Goal: Task Accomplishment & Management: Use online tool/utility

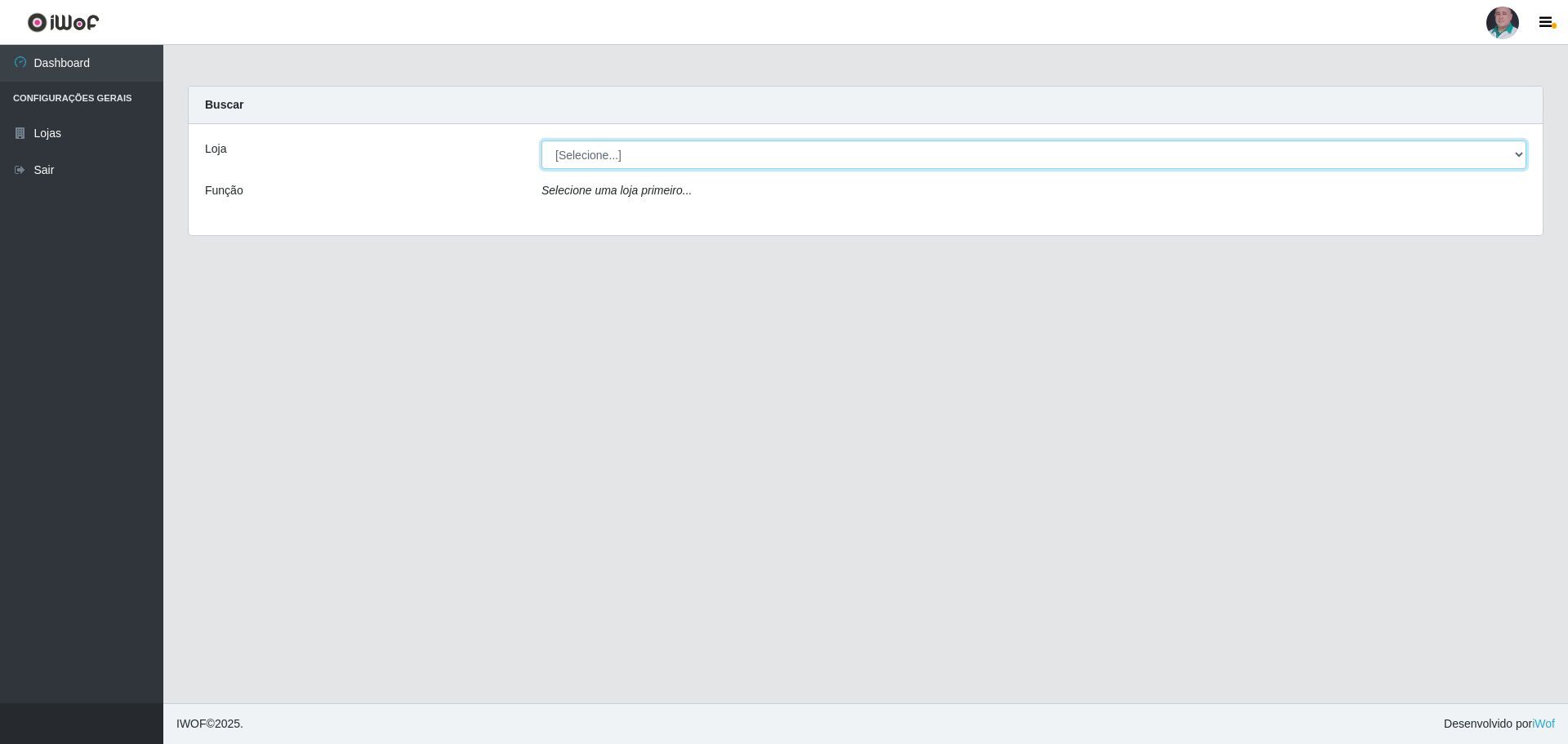
click at [612, 151] on select "[Selecione...] Mar Vermelho - Loja 05" at bounding box center [1034, 154] width 984 height 28
select select "252"
click at [542, 141] on select "[Selecione...] Mar Vermelho - Loja 05" at bounding box center [1034, 154] width 984 height 28
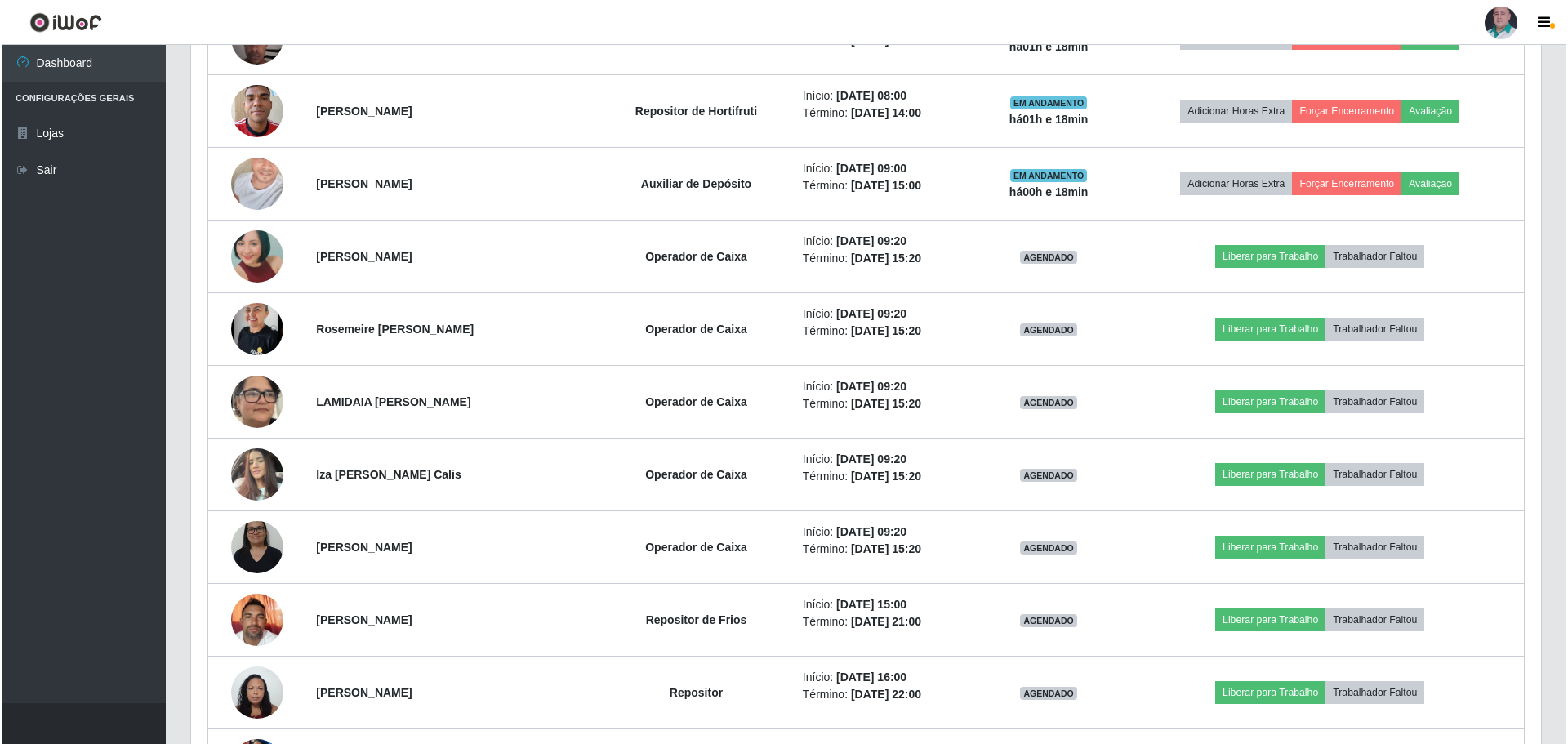
scroll to position [1224, 0]
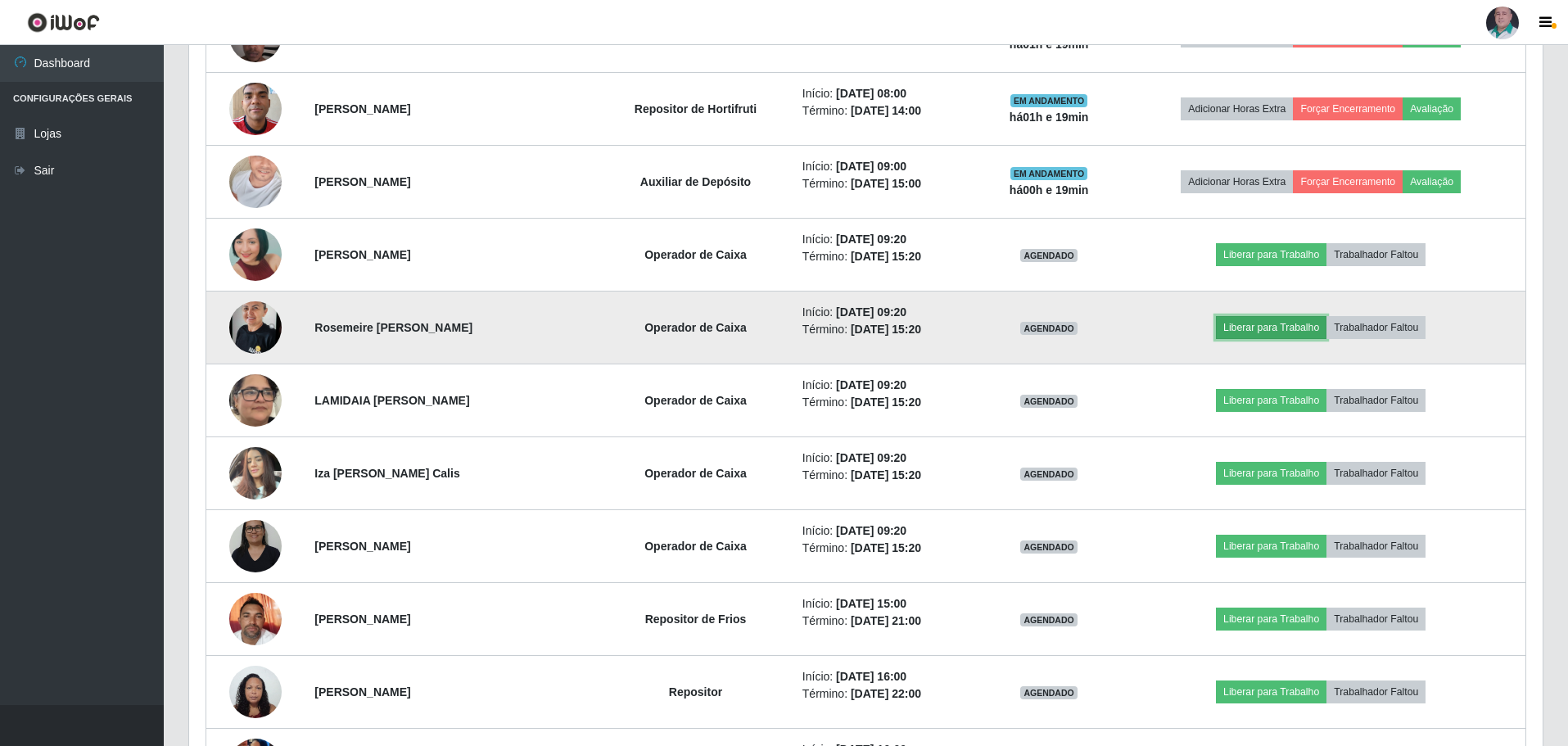
click at [1242, 324] on button "Liberar para Trabalho" at bounding box center [1271, 327] width 111 height 23
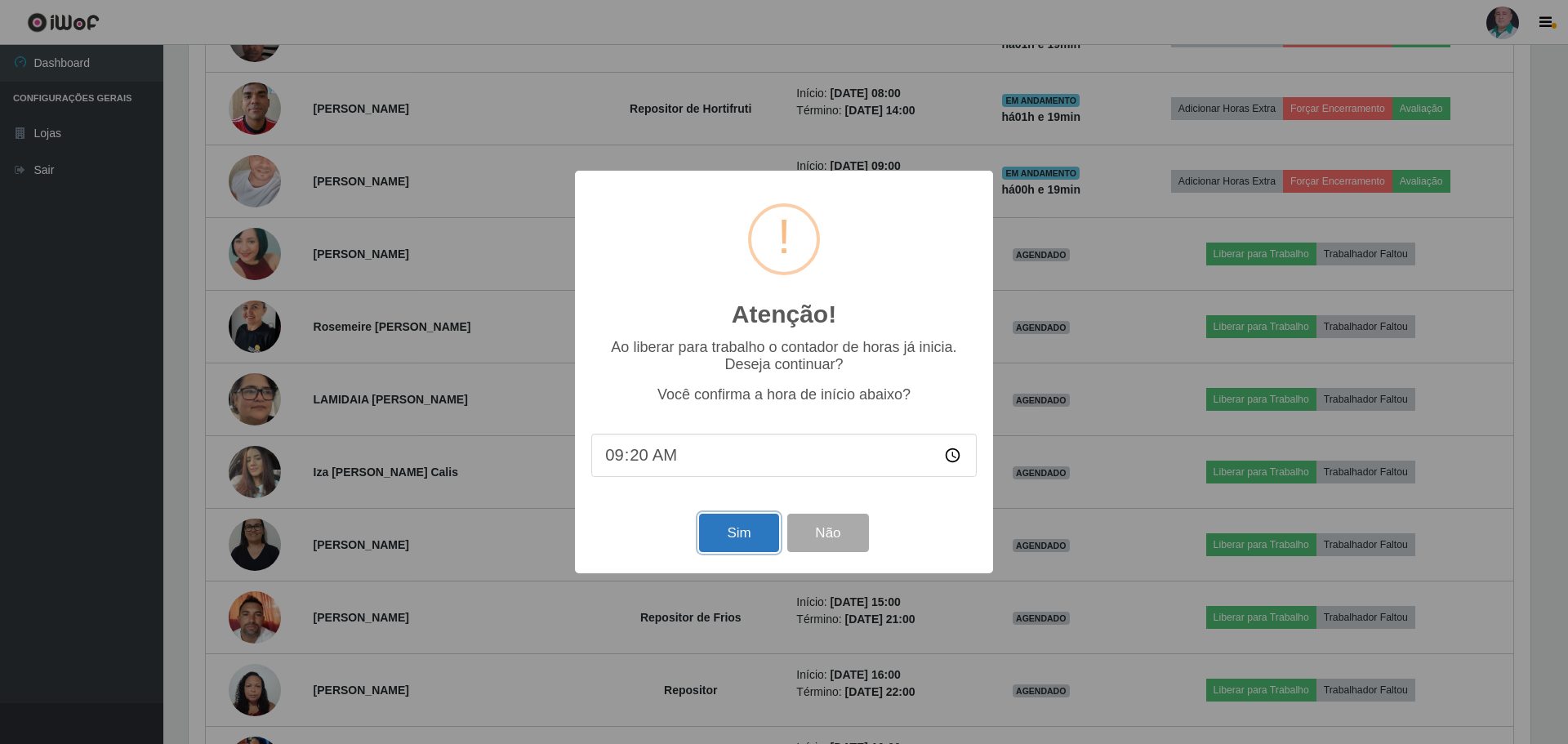
click at [758, 542] on button "Sim" at bounding box center [738, 532] width 79 height 38
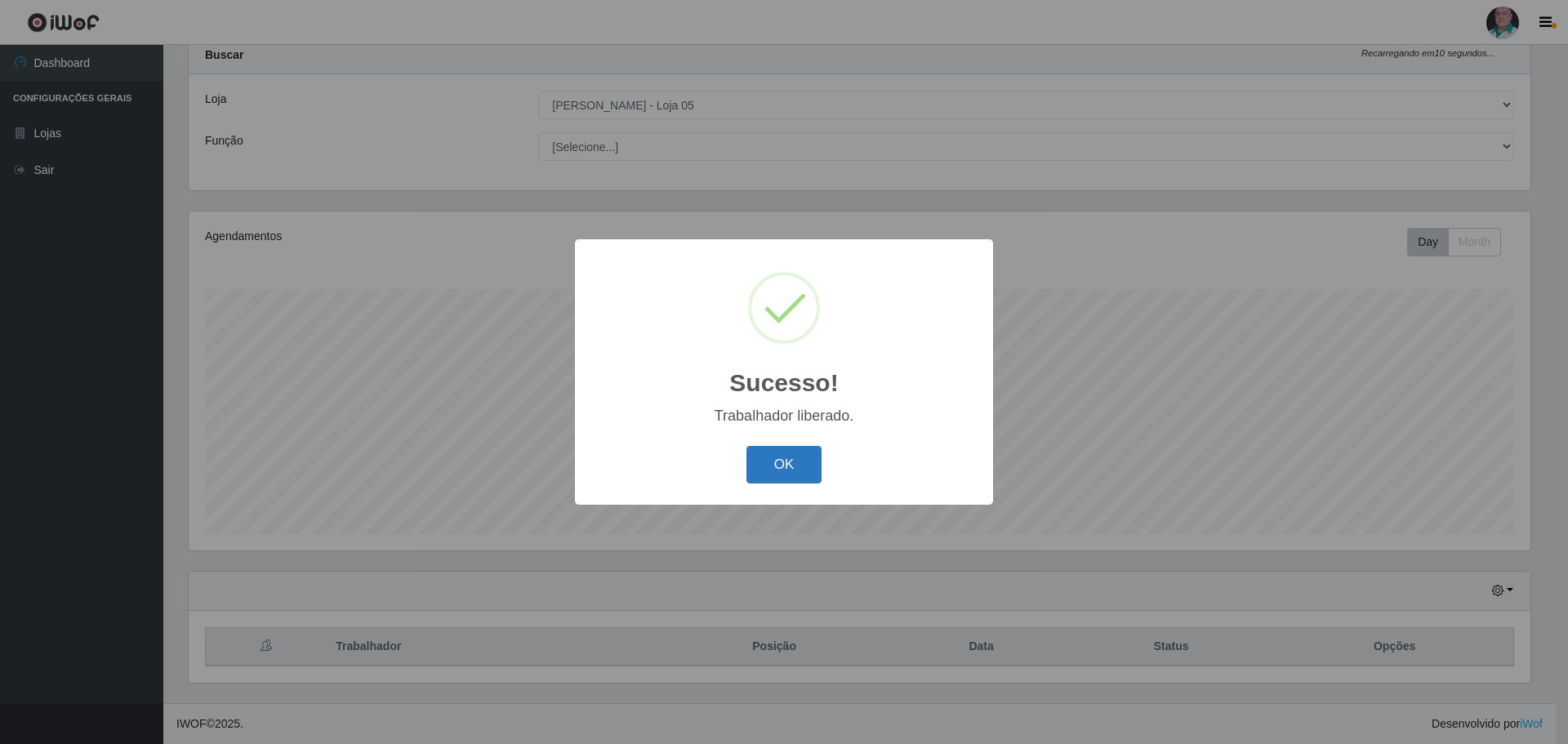
click at [810, 456] on button "OK" at bounding box center [784, 465] width 76 height 38
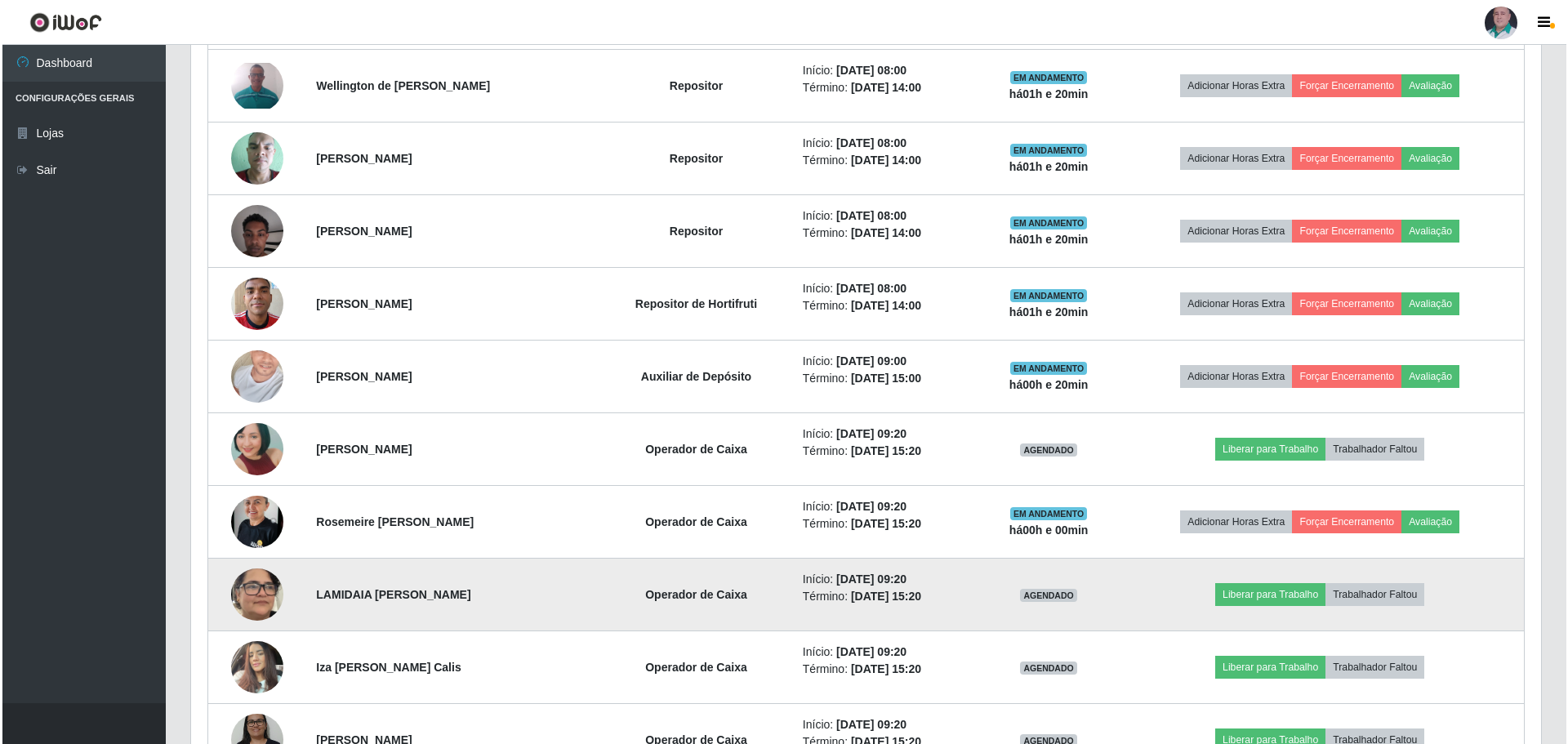
scroll to position [1192, 0]
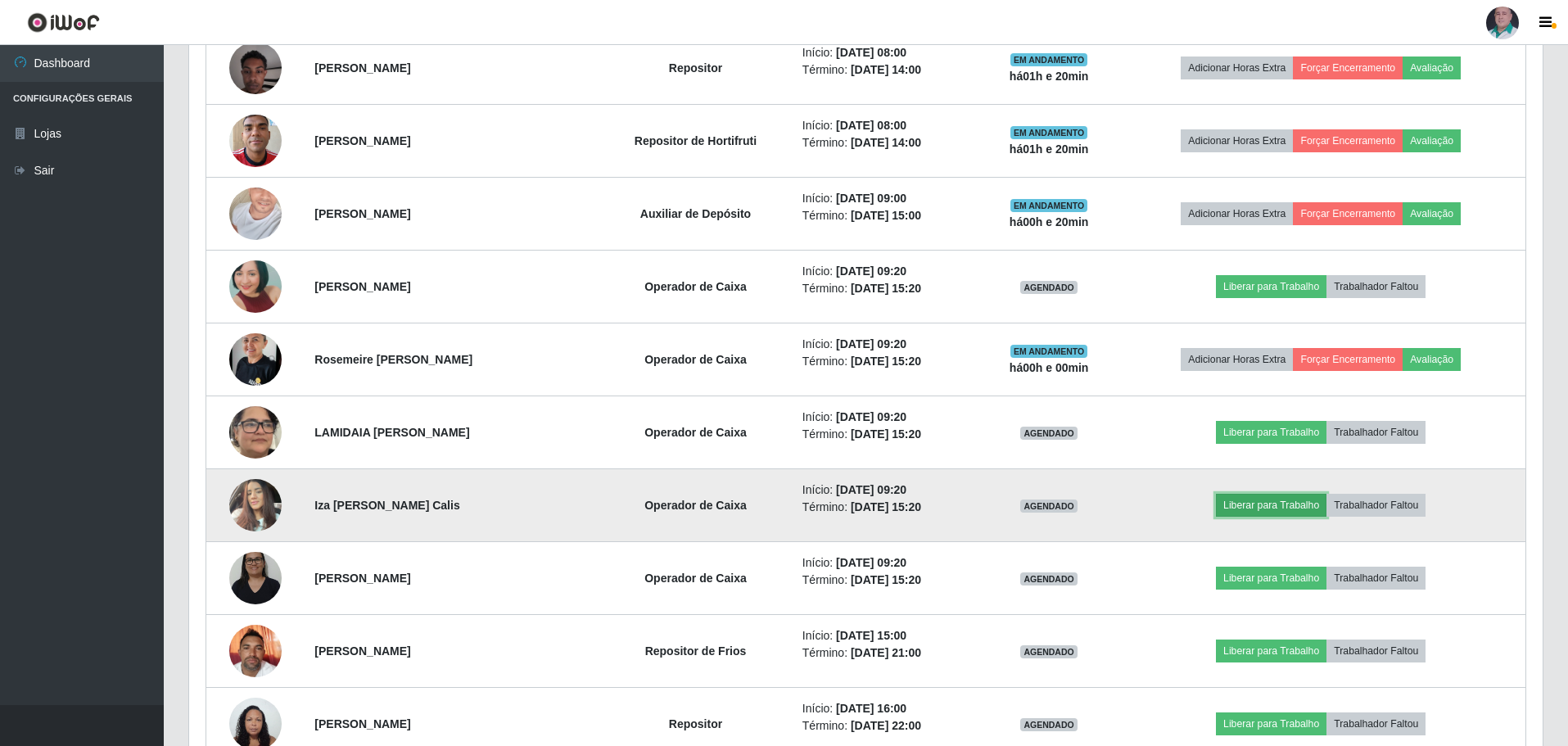
click at [1304, 503] on button "Liberar para Trabalho" at bounding box center [1271, 504] width 111 height 23
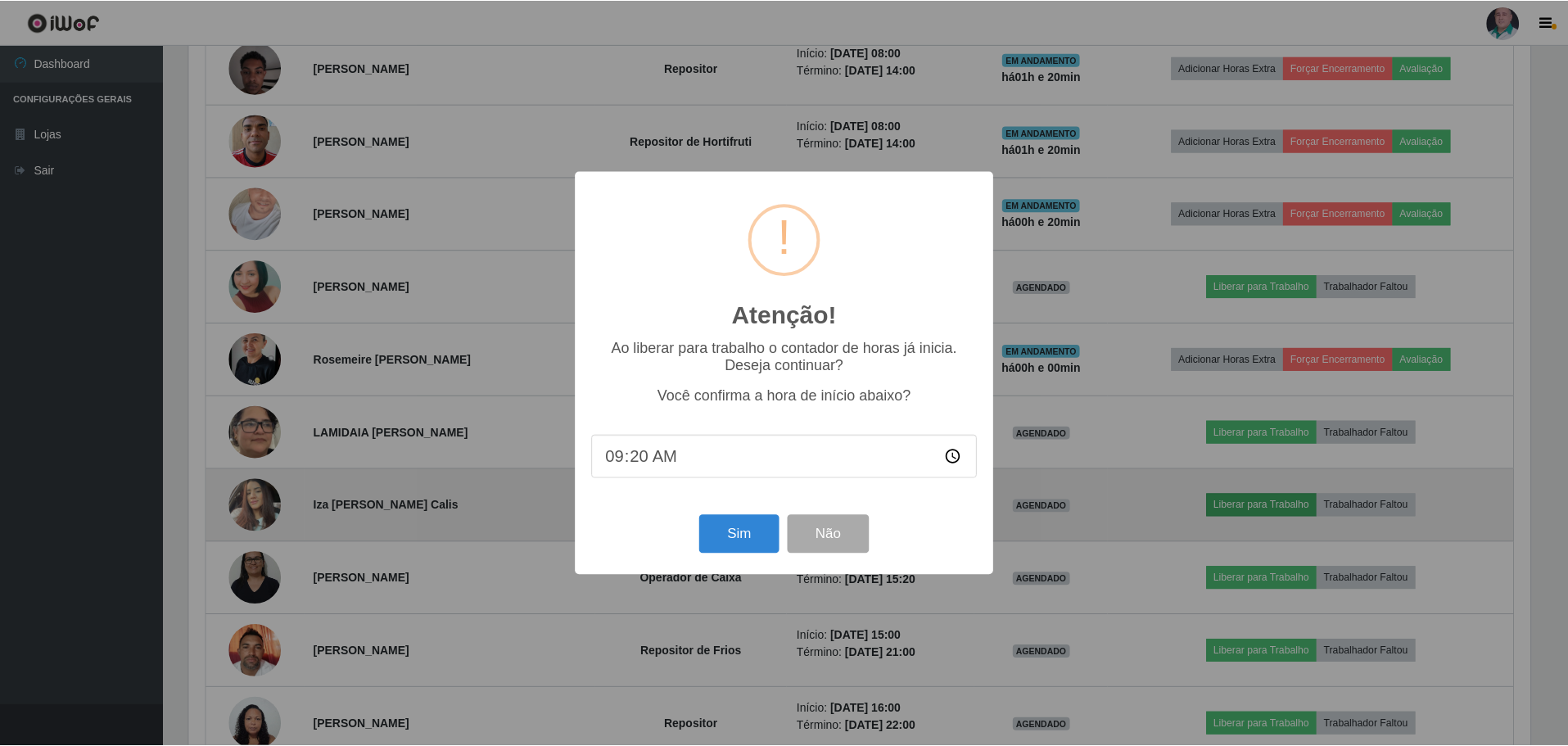
scroll to position [340, 1345]
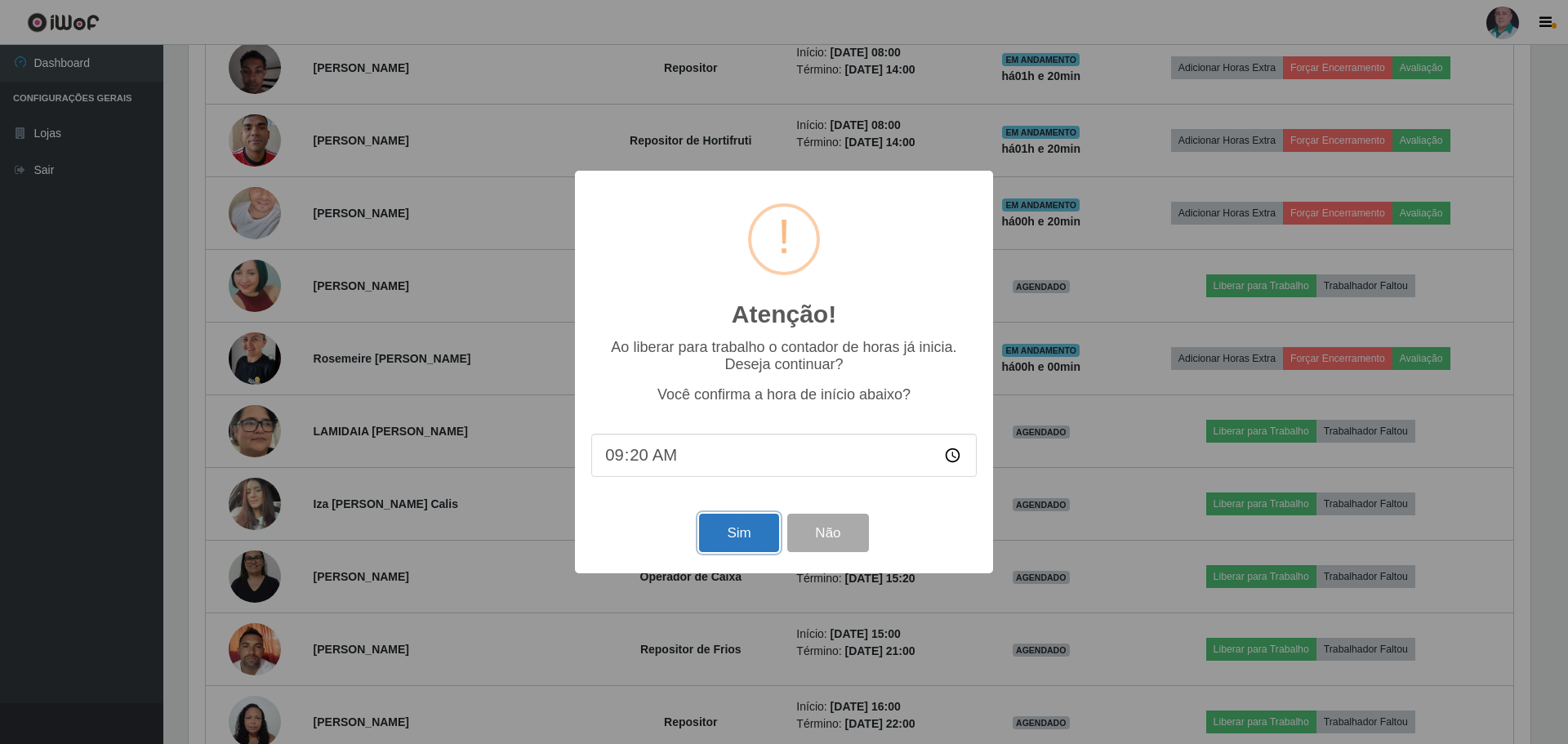
click at [723, 536] on button "Sim" at bounding box center [738, 532] width 79 height 38
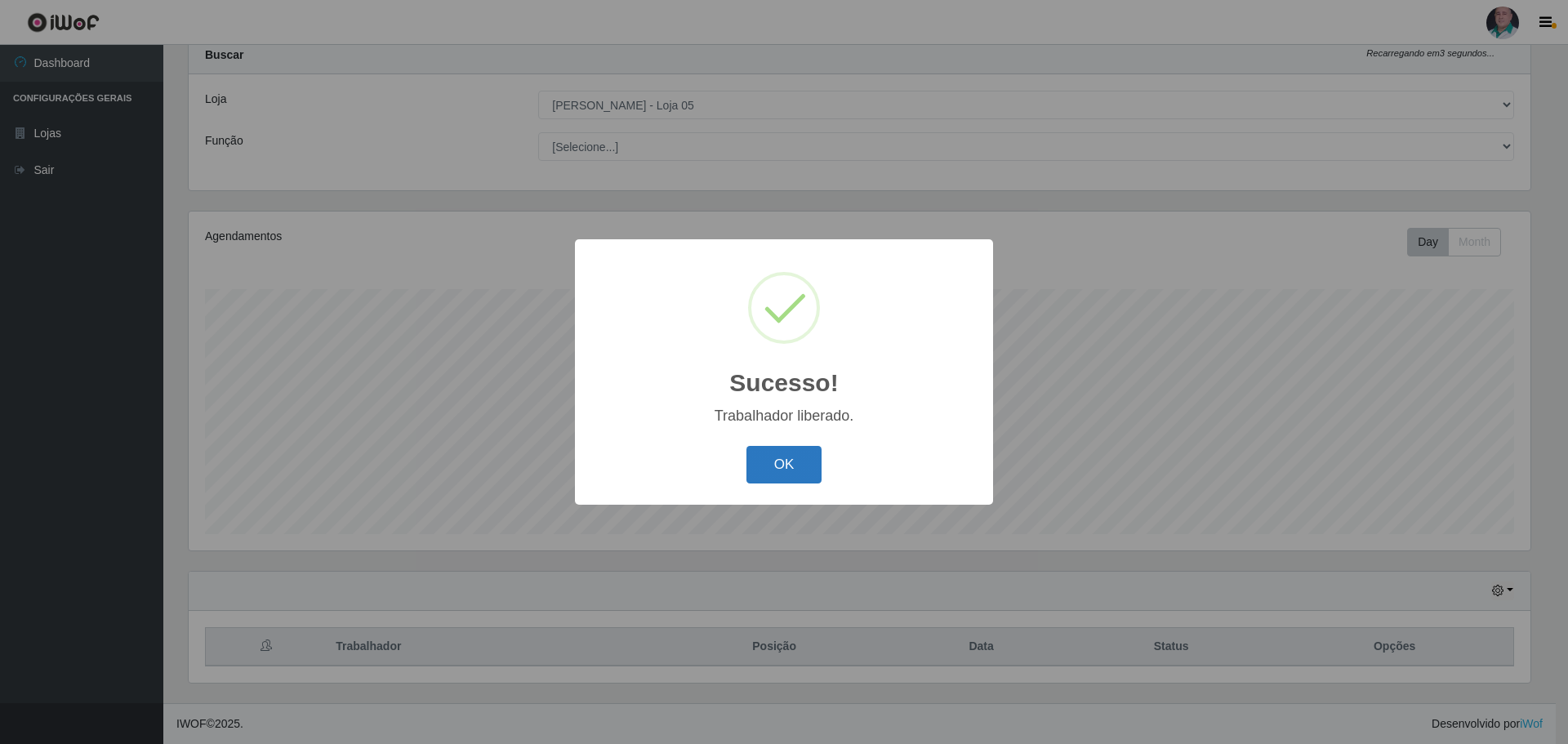
click at [762, 477] on button "OK" at bounding box center [784, 465] width 76 height 38
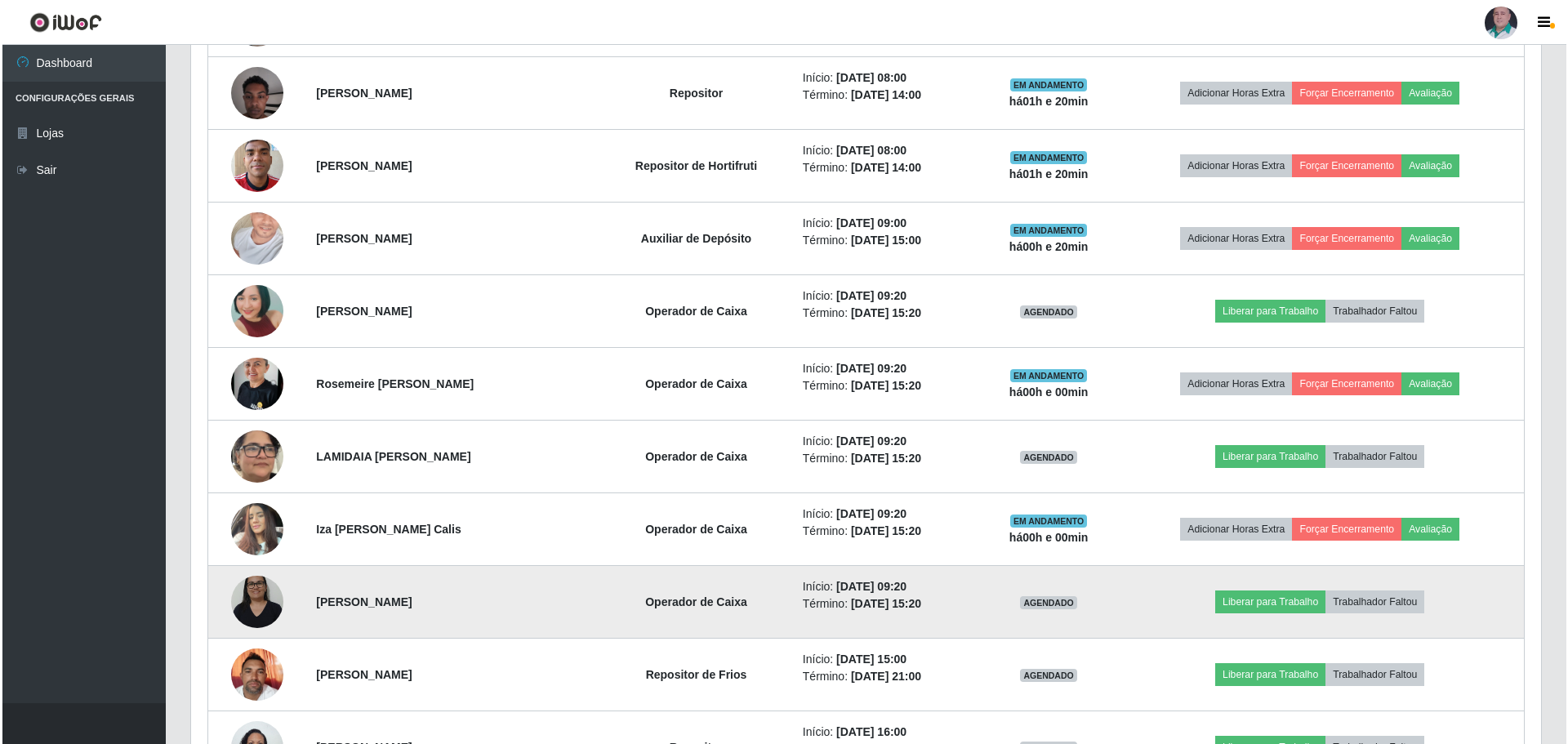
scroll to position [1274, 0]
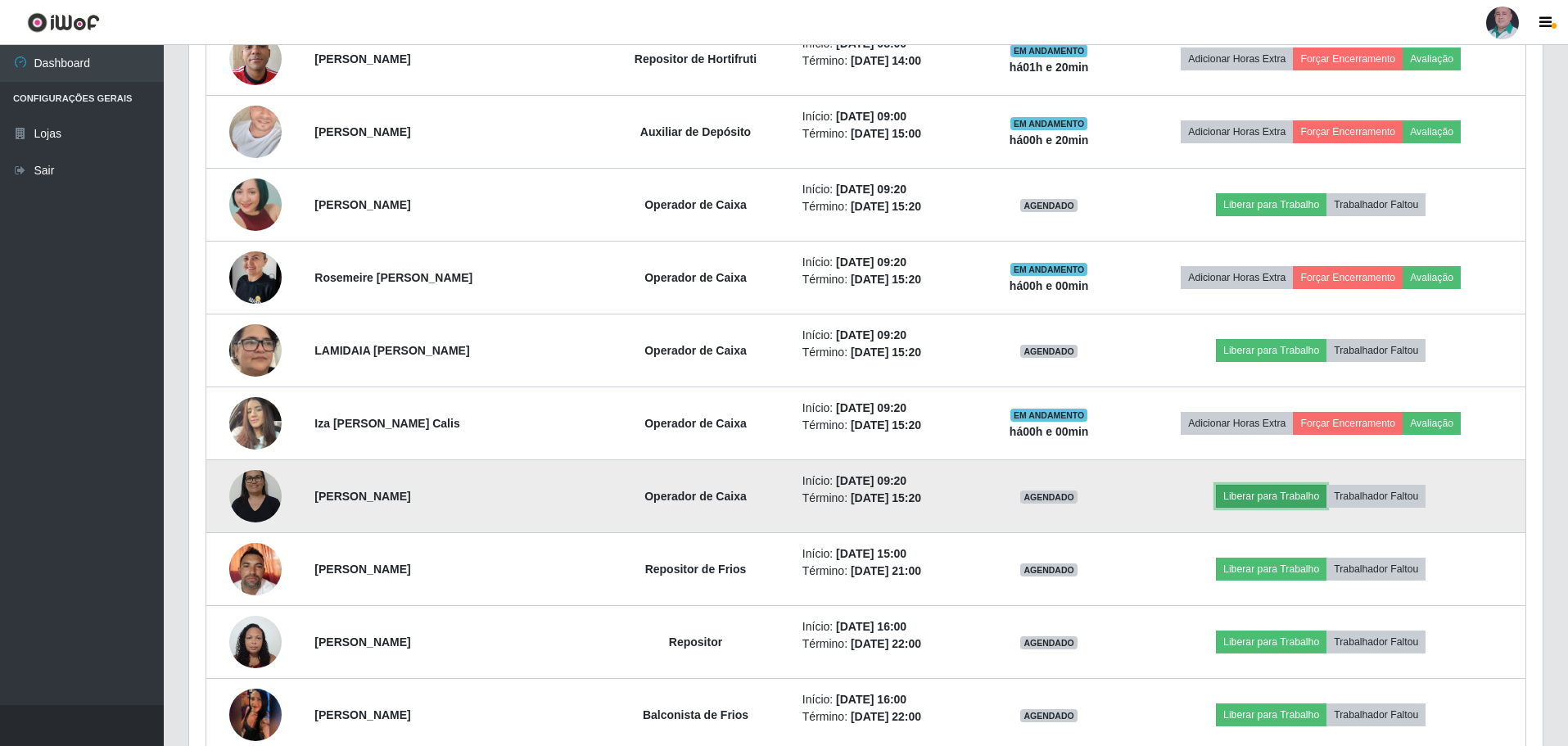
click at [1252, 499] on button "Liberar para Trabalho" at bounding box center [1271, 495] width 111 height 23
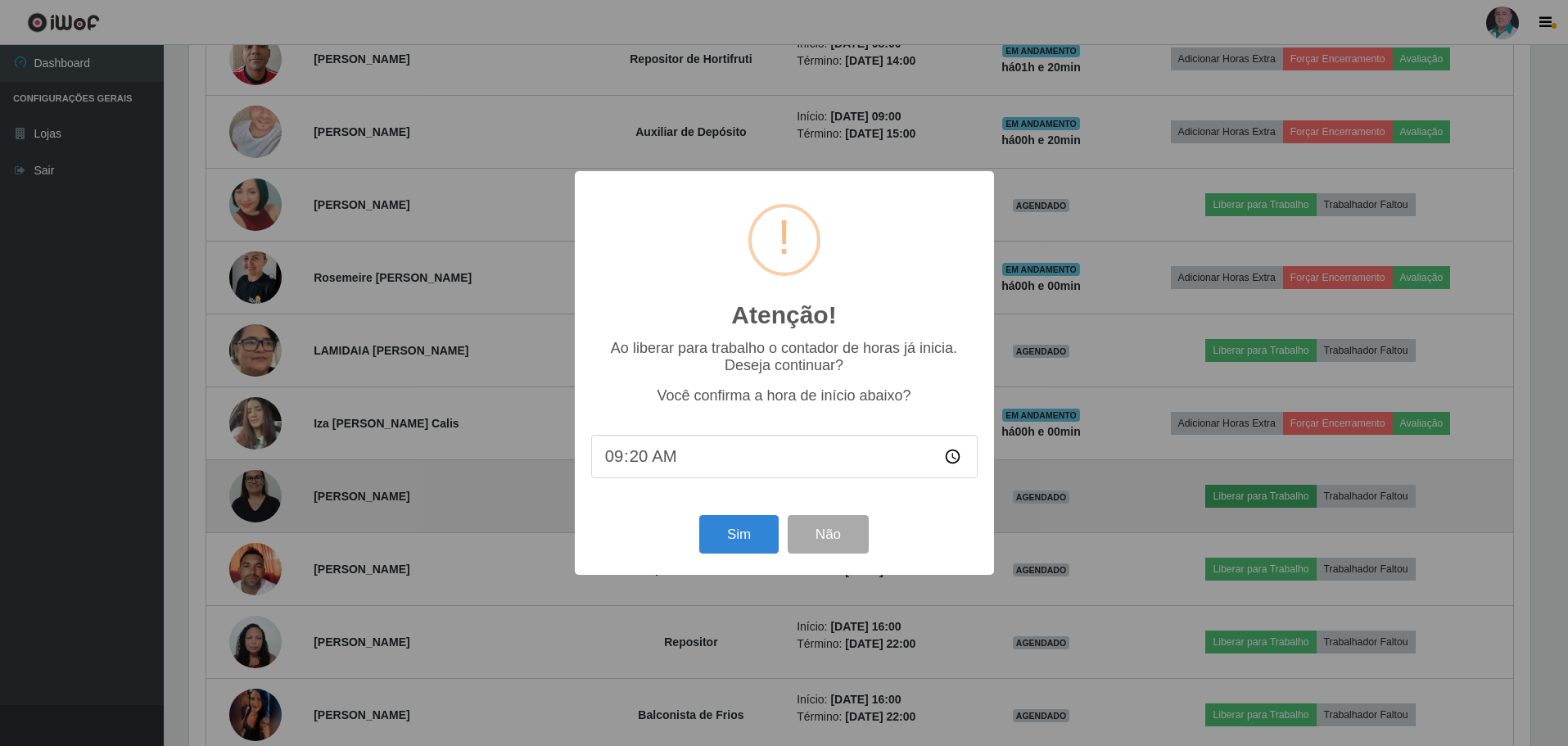
scroll to position [340, 1345]
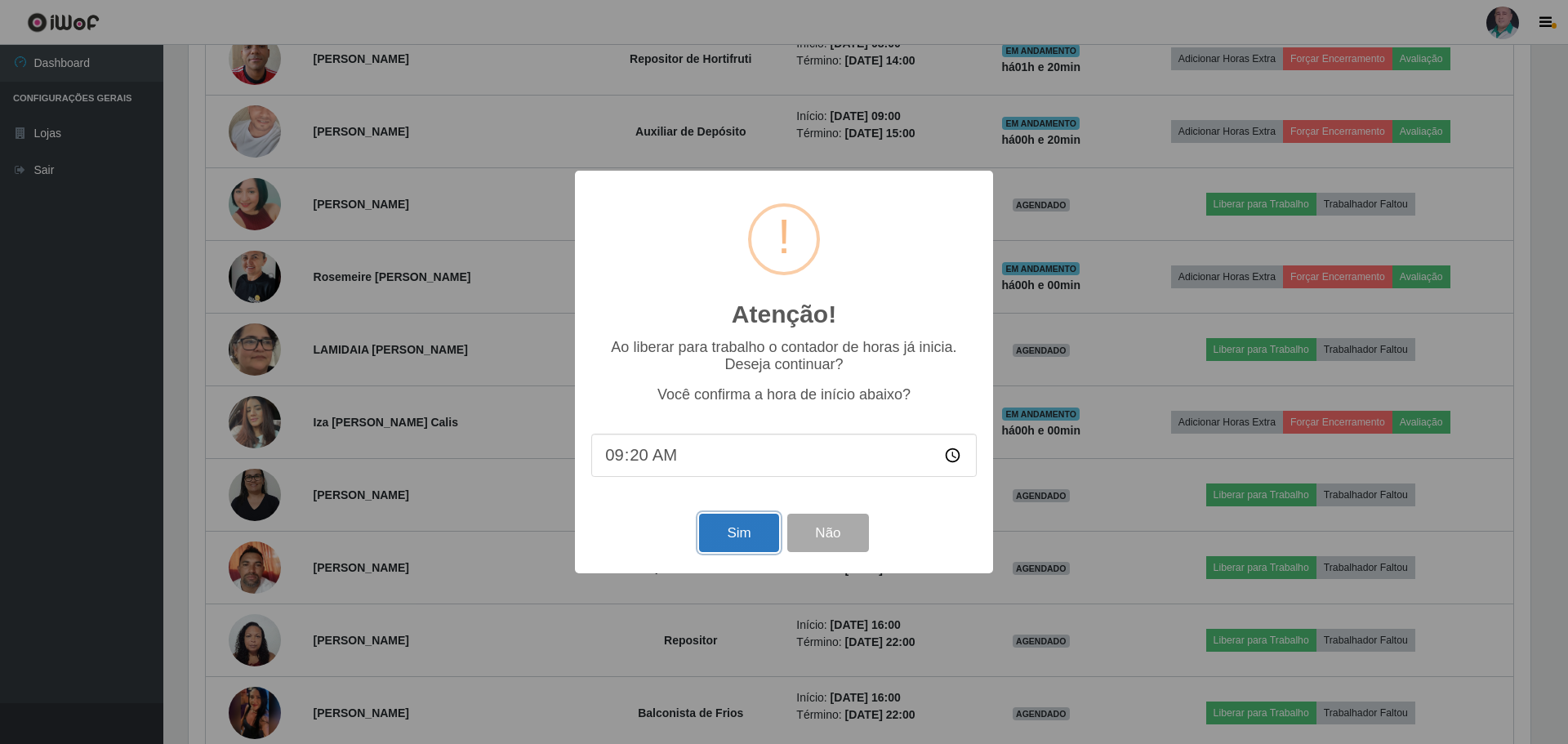
click at [721, 538] on button "Sim" at bounding box center [738, 532] width 79 height 38
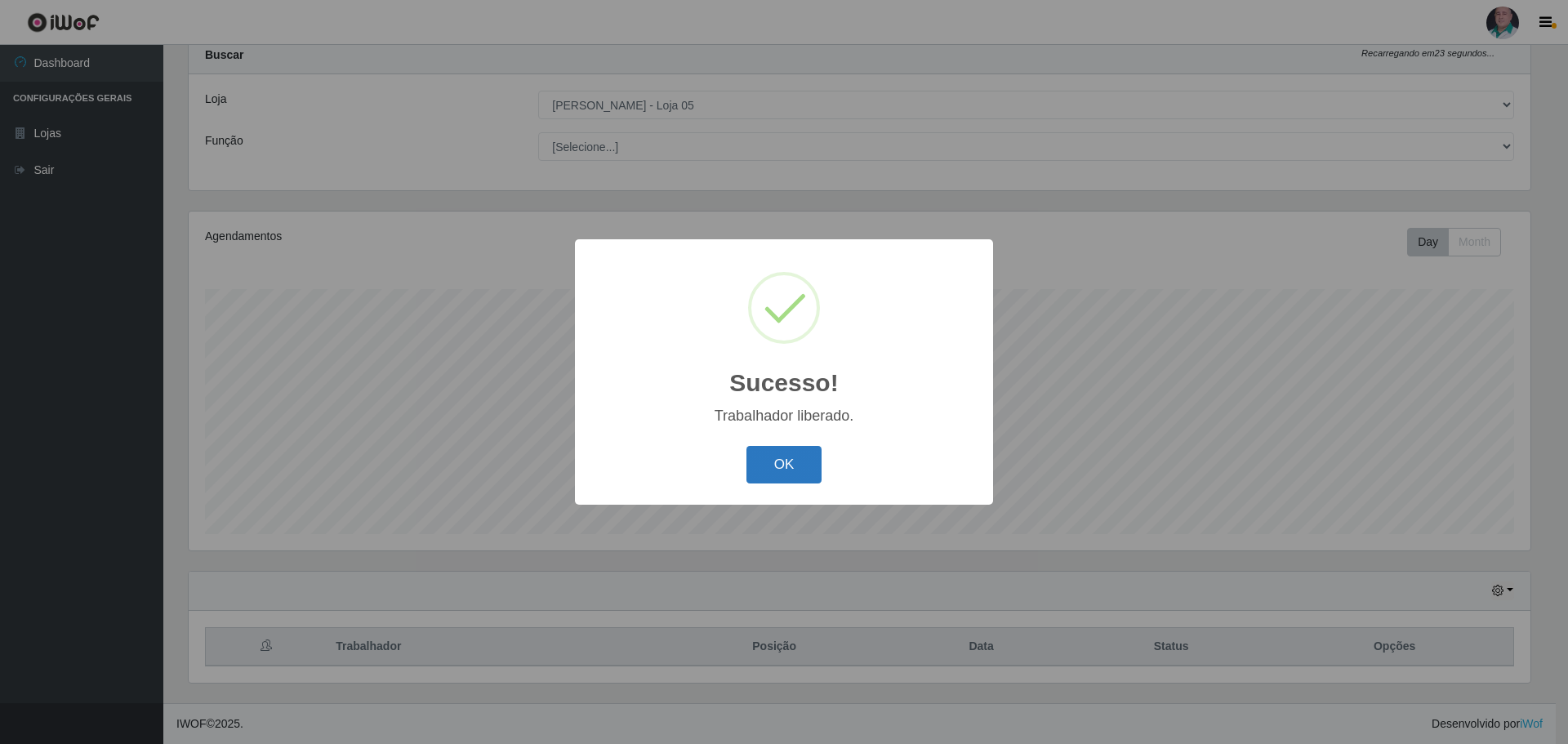
click at [772, 467] on button "OK" at bounding box center [784, 465] width 76 height 38
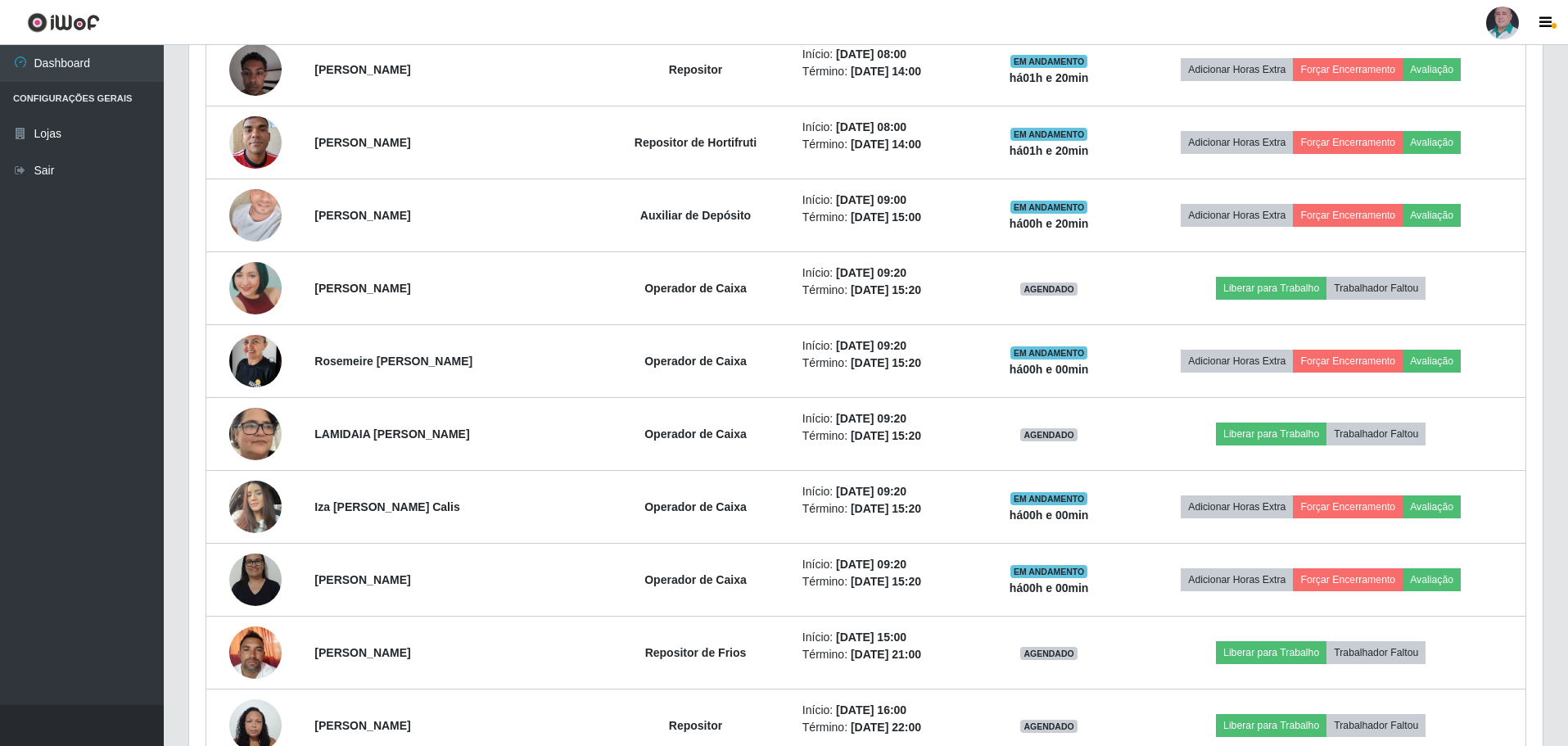
scroll to position [0, 0]
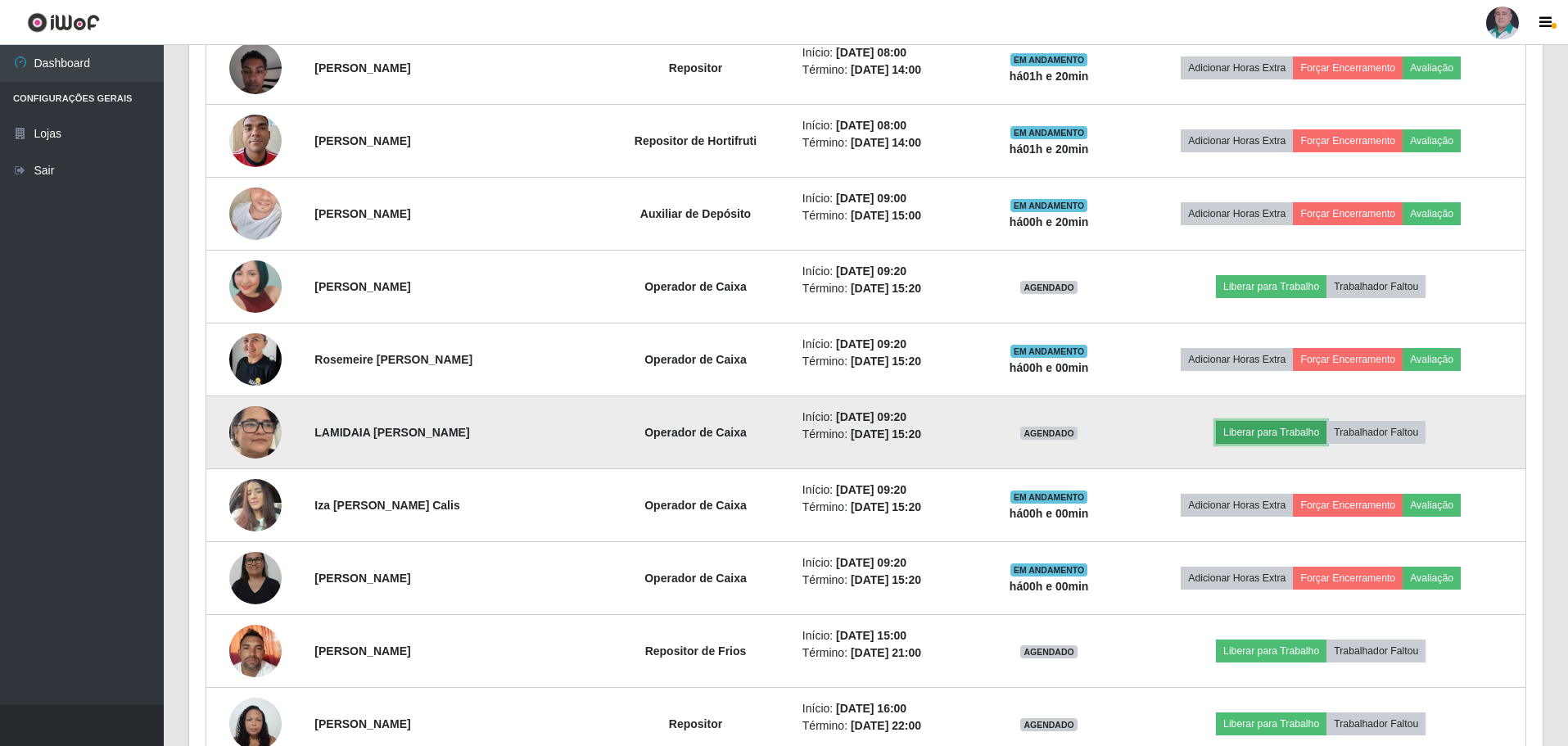
click at [1271, 427] on button "Liberar para Trabalho" at bounding box center [1271, 432] width 111 height 23
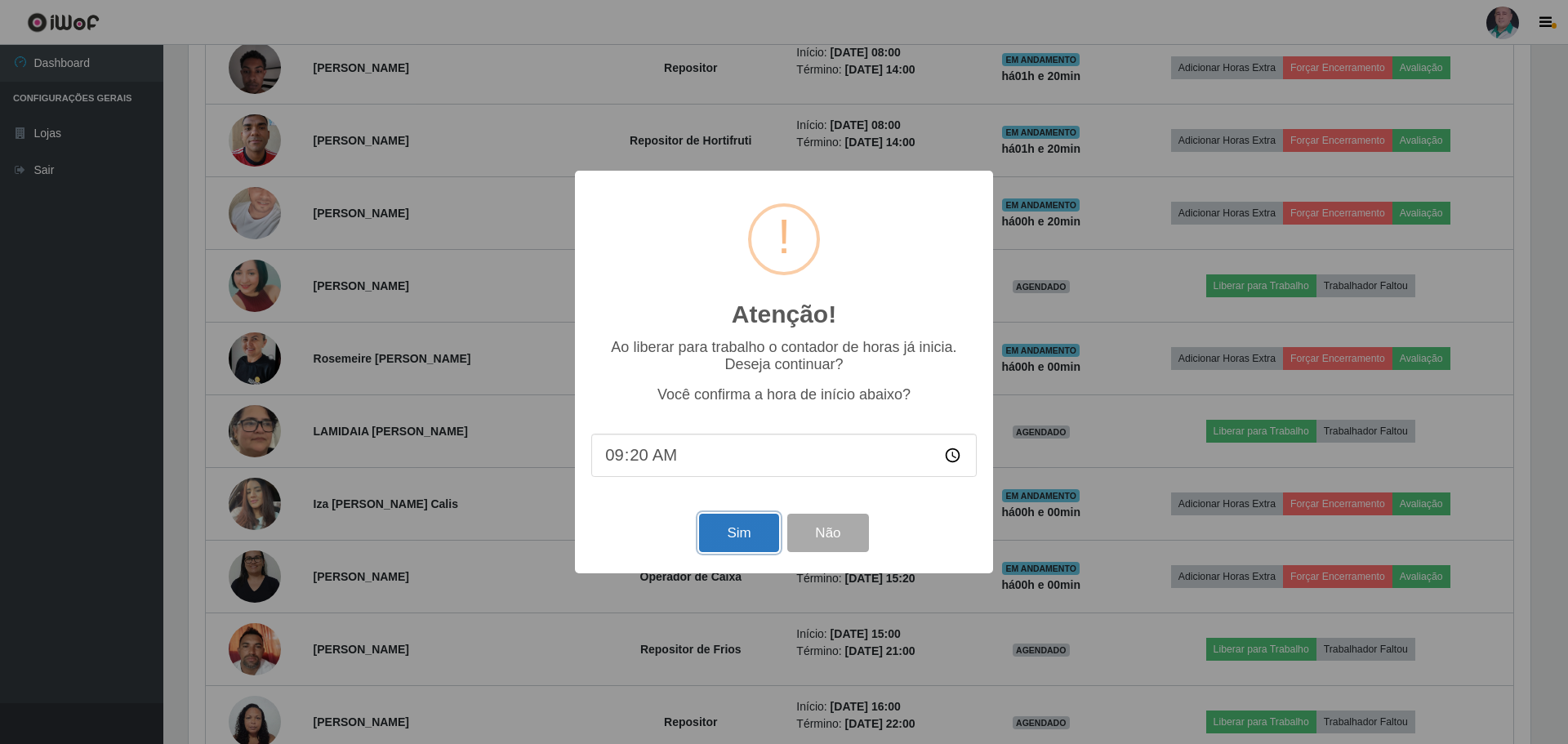
click at [707, 544] on button "Sim" at bounding box center [738, 532] width 79 height 38
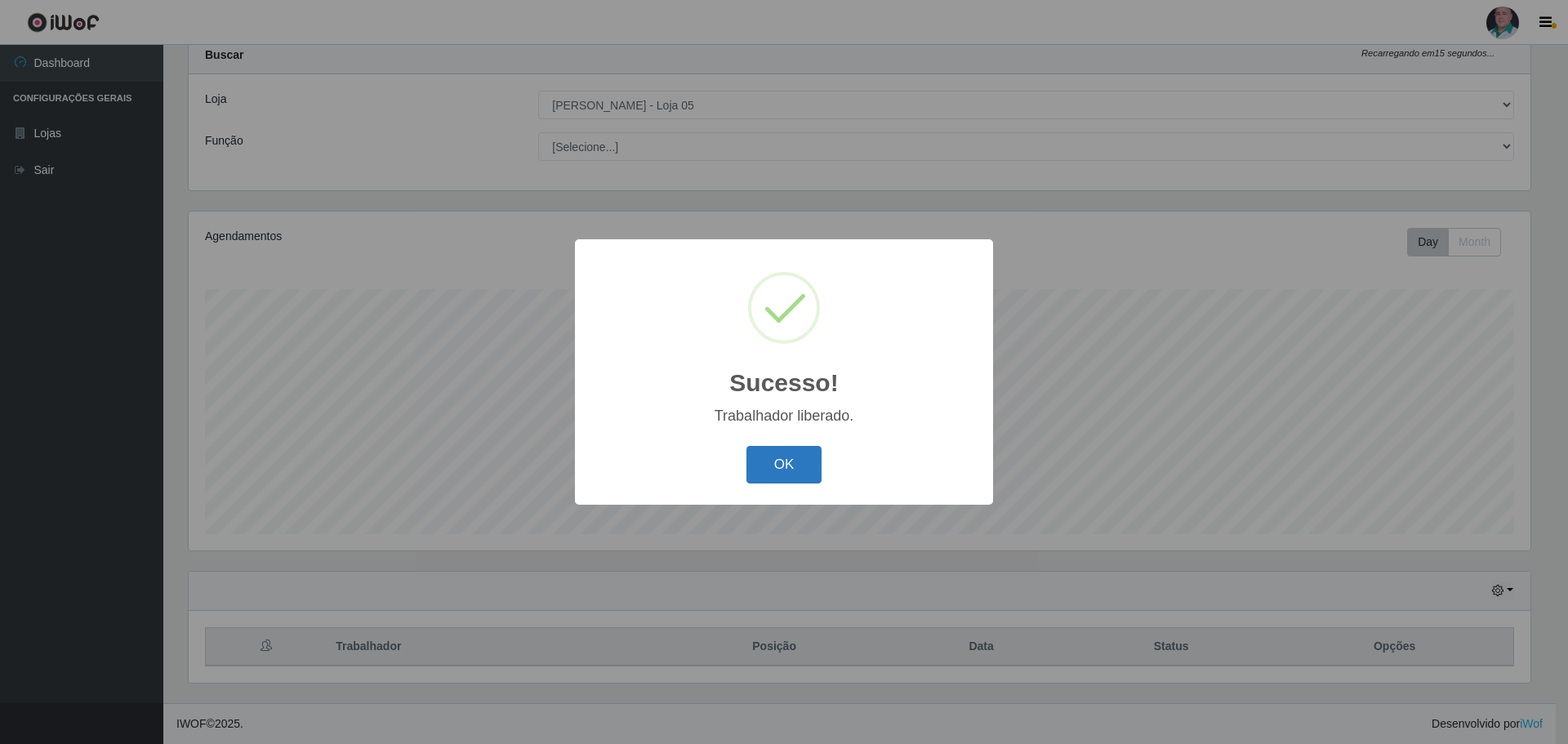
click at [760, 464] on button "OK" at bounding box center [784, 465] width 76 height 38
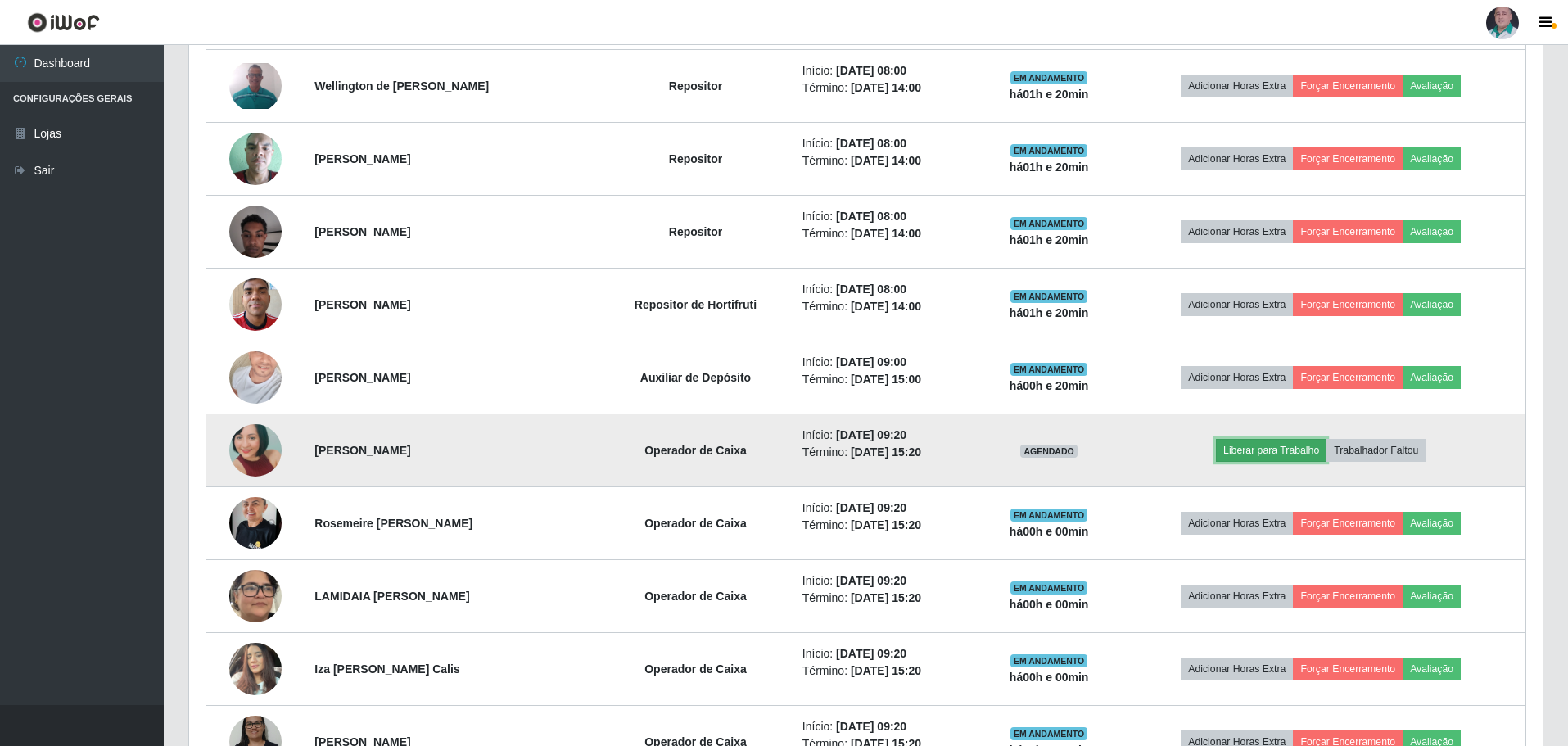
click at [1263, 451] on button "Liberar para Trabalho" at bounding box center [1271, 449] width 111 height 23
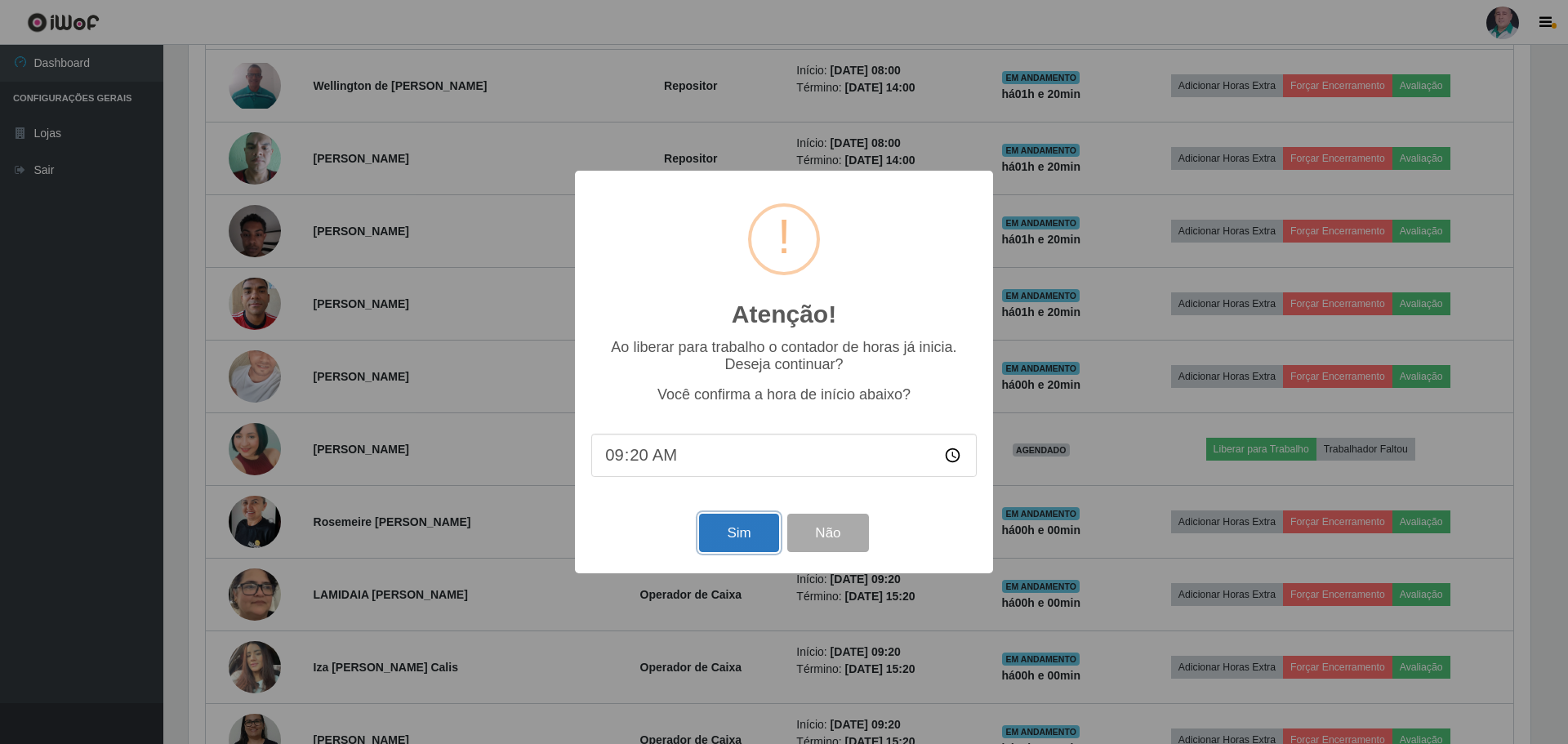
click at [715, 531] on button "Sim" at bounding box center [738, 532] width 79 height 38
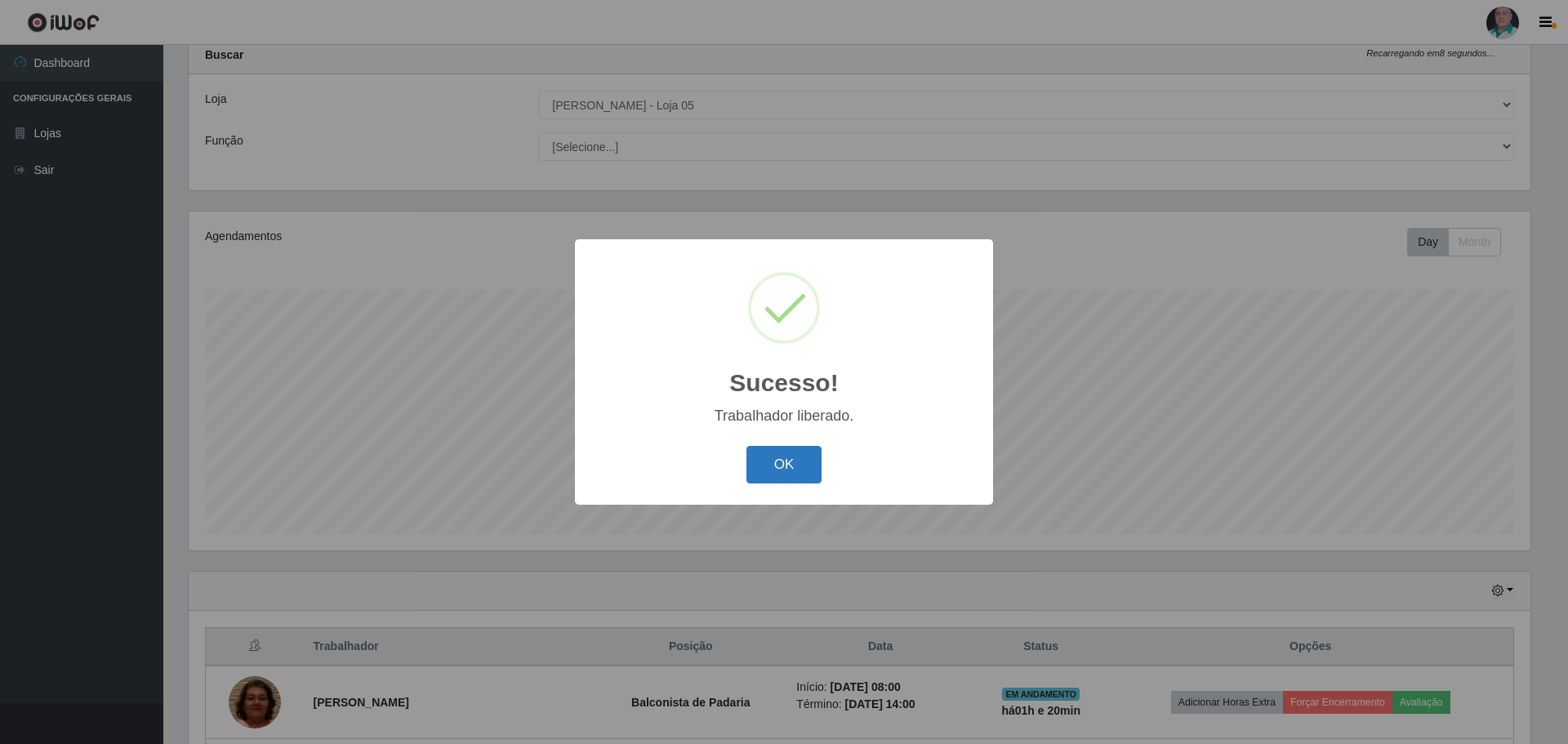
click at [768, 477] on button "OK" at bounding box center [784, 465] width 76 height 38
